Goal: Task Accomplishment & Management: Use online tool/utility

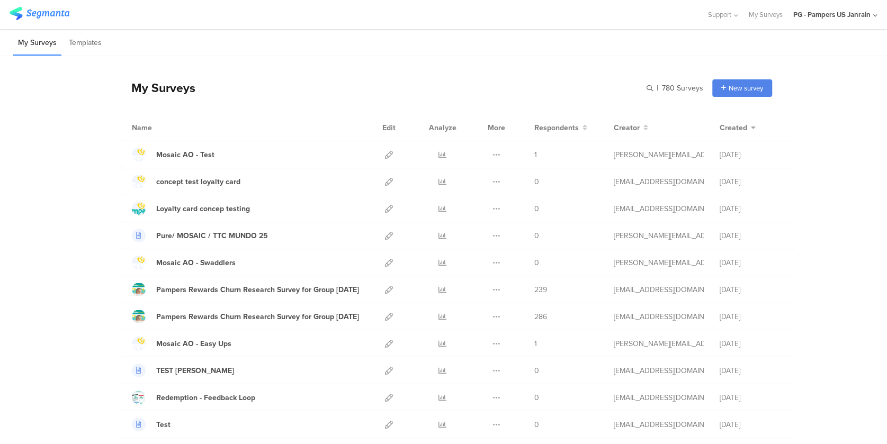
scroll to position [212, 0]
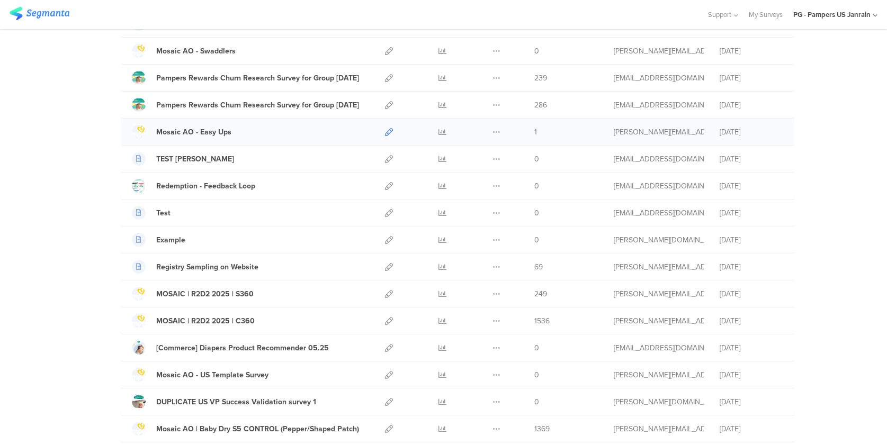
click at [386, 133] on icon at bounding box center [389, 132] width 8 height 8
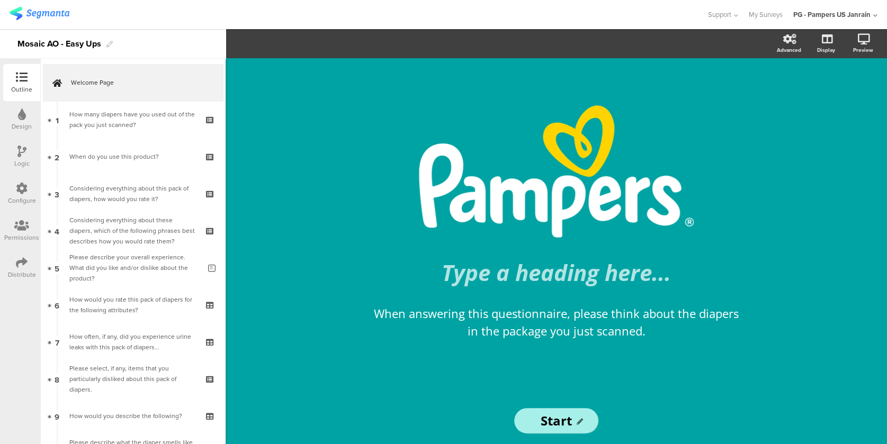
click at [22, 253] on div "Distribute" at bounding box center [21, 267] width 37 height 37
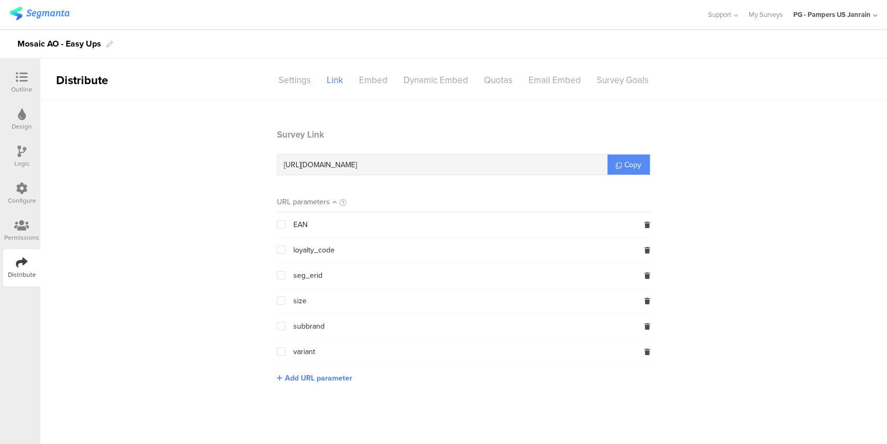
click at [637, 166] on span "Copy" at bounding box center [632, 164] width 17 height 11
